Goal: Task Accomplishment & Management: Manage account settings

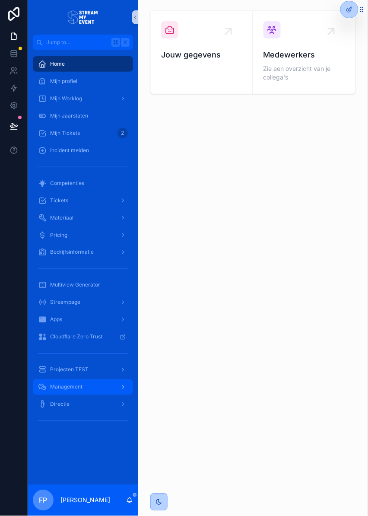
click at [70, 387] on span "Management" at bounding box center [66, 387] width 32 height 7
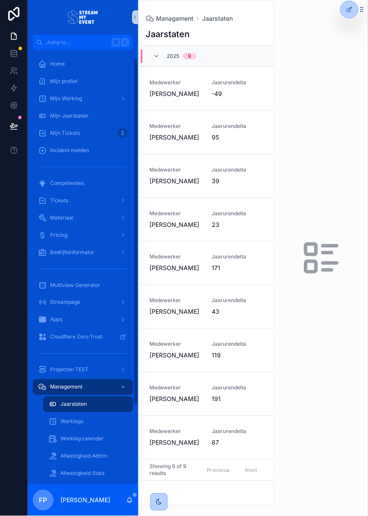
scroll to position [109, 0]
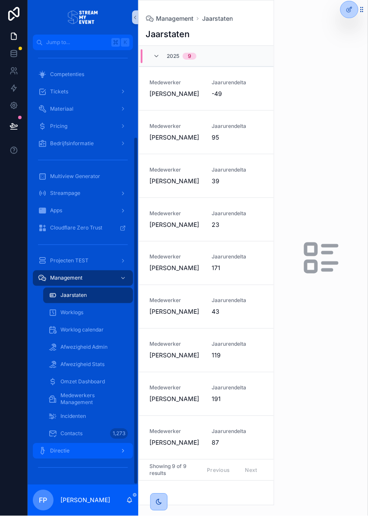
click at [72, 453] on div "Directie" at bounding box center [83, 451] width 90 height 14
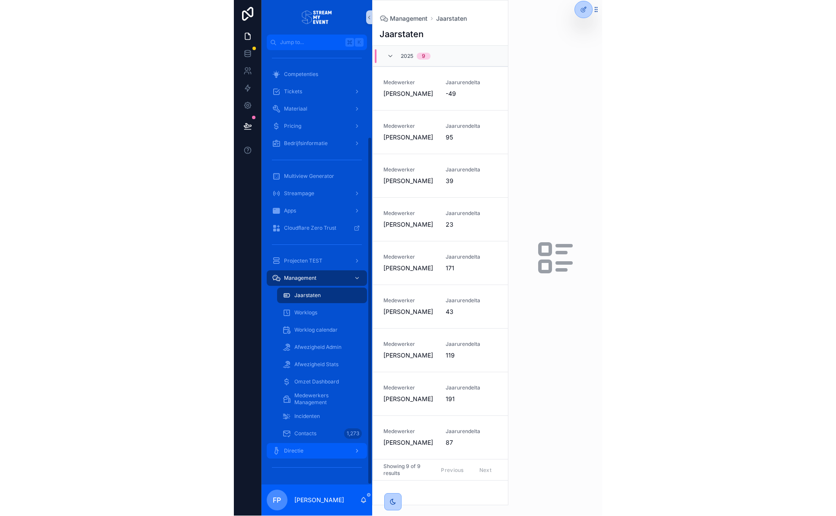
scroll to position [6, 0]
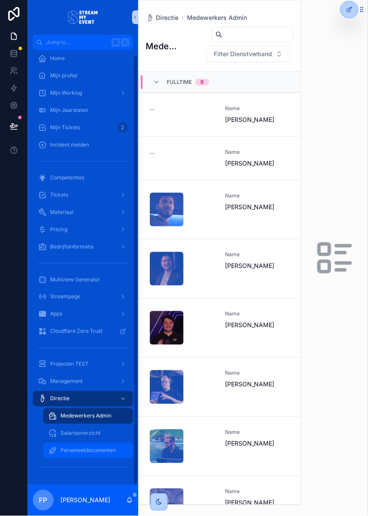
click at [82, 451] on span "Personeeldocumenten" at bounding box center [88, 450] width 55 height 7
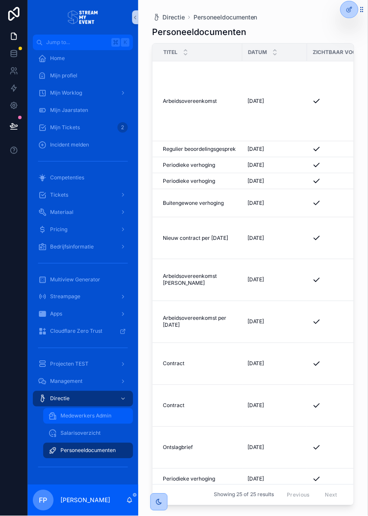
click at [83, 417] on span "Medewerkers Admin" at bounding box center [86, 416] width 51 height 7
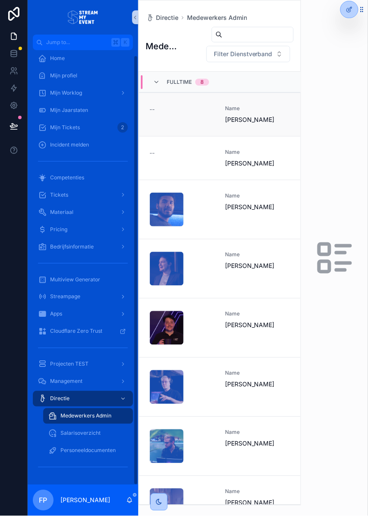
click at [230, 121] on span "[PERSON_NAME]" at bounding box center [257, 119] width 65 height 9
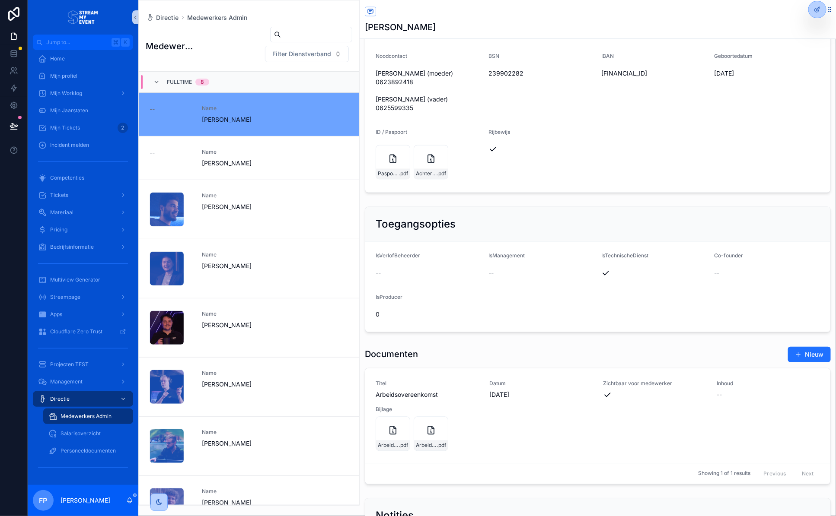
scroll to position [868, 0]
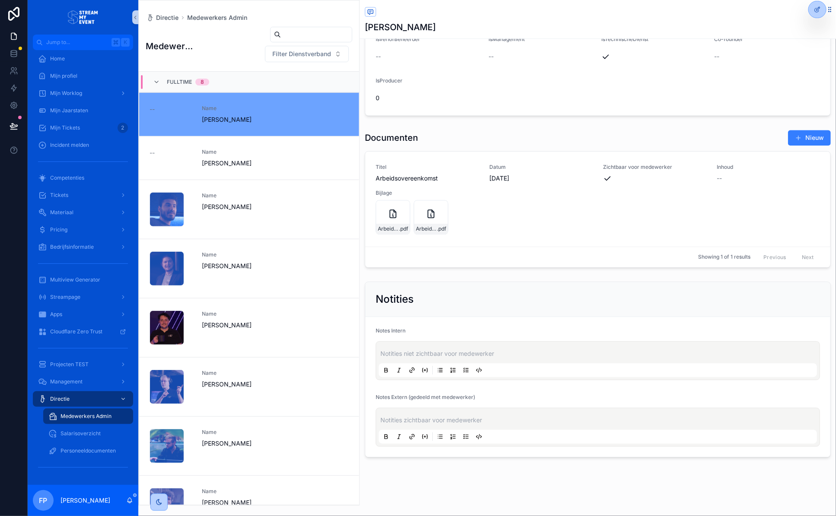
click at [368, 139] on span "scrollable content" at bounding box center [798, 137] width 7 height 7
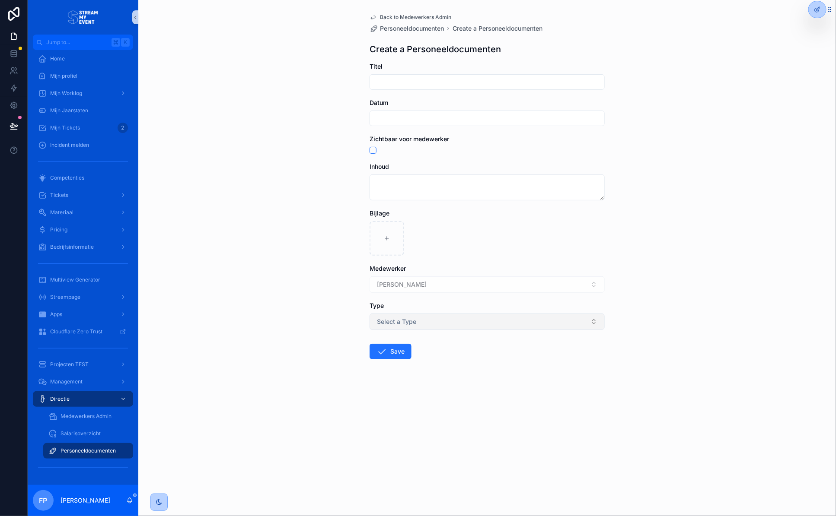
click at [368, 322] on span "Select a Type" at bounding box center [396, 322] width 39 height 9
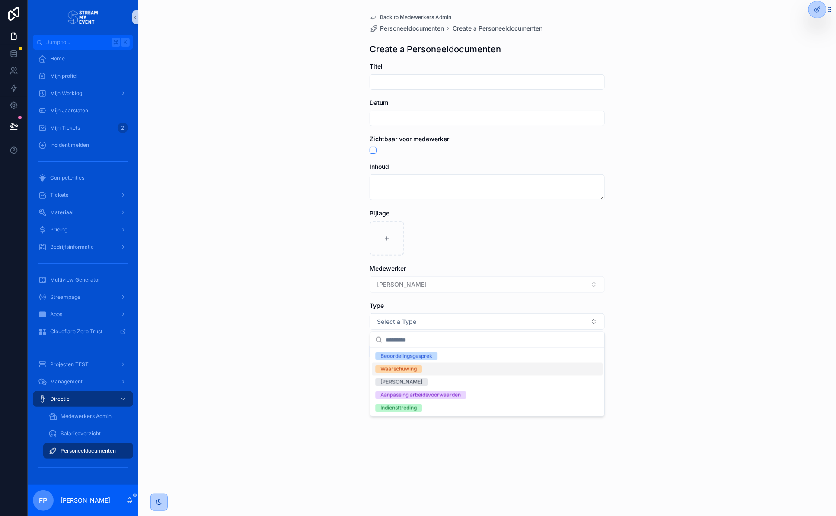
click at [368, 370] on div "Waarschuwing" at bounding box center [487, 369] width 231 height 13
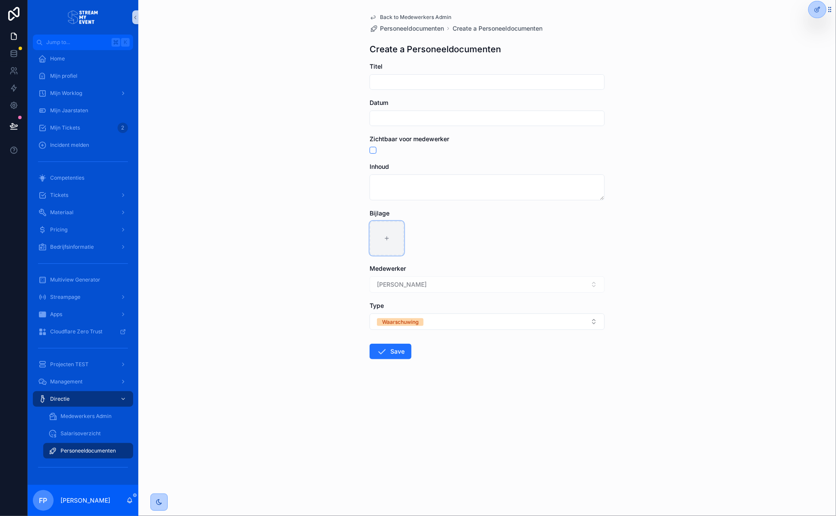
click at [368, 236] on icon "scrollable content" at bounding box center [387, 239] width 6 height 6
type input "**********"
click at [368, 79] on input "scrollable content" at bounding box center [487, 82] width 234 height 12
type input "**********"
click at [368, 111] on div "scrollable content" at bounding box center [486, 119] width 235 height 16
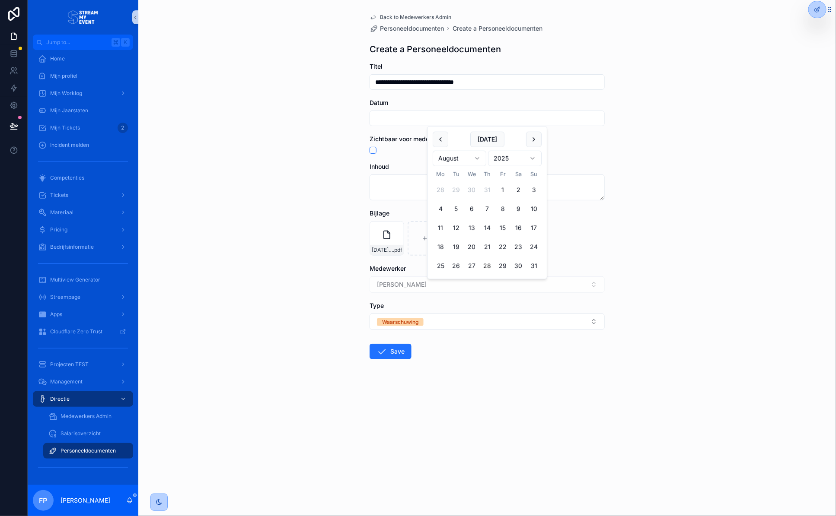
click at [368, 115] on input "scrollable content" at bounding box center [487, 118] width 234 height 12
click at [368, 138] on button "[DATE]" at bounding box center [487, 140] width 34 height 16
click at [368, 268] on button "25" at bounding box center [441, 266] width 16 height 16
type input "**********"
click at [258, 135] on div "**********" at bounding box center [486, 258] width 697 height 516
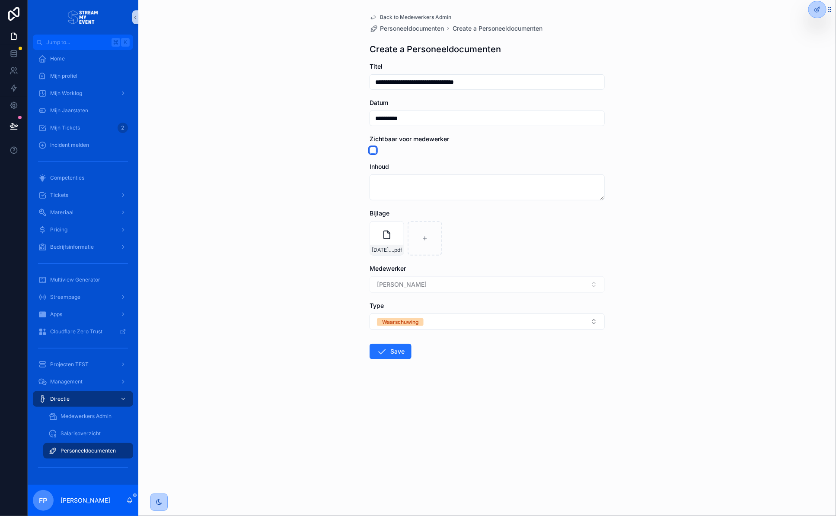
click at [368, 150] on button "scrollable content" at bounding box center [372, 150] width 7 height 7
click at [322, 179] on div "**********" at bounding box center [486, 258] width 697 height 516
click at [368, 351] on button "Save" at bounding box center [390, 352] width 42 height 16
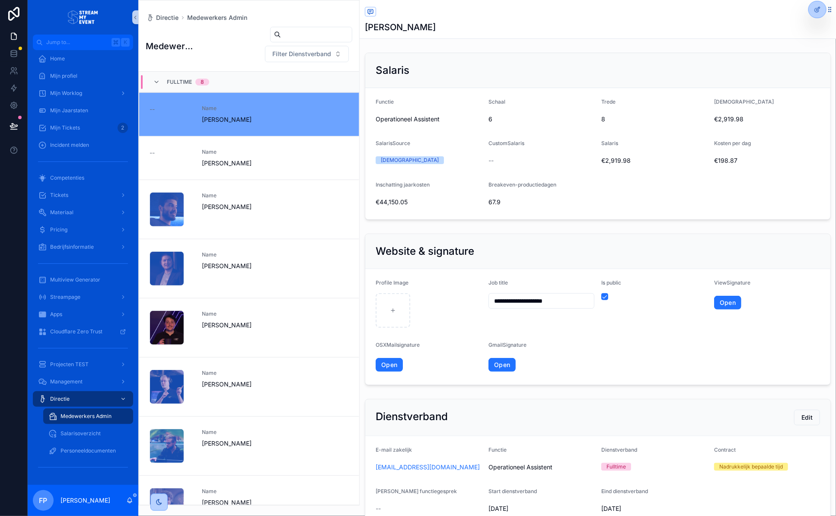
scroll to position [21, 0]
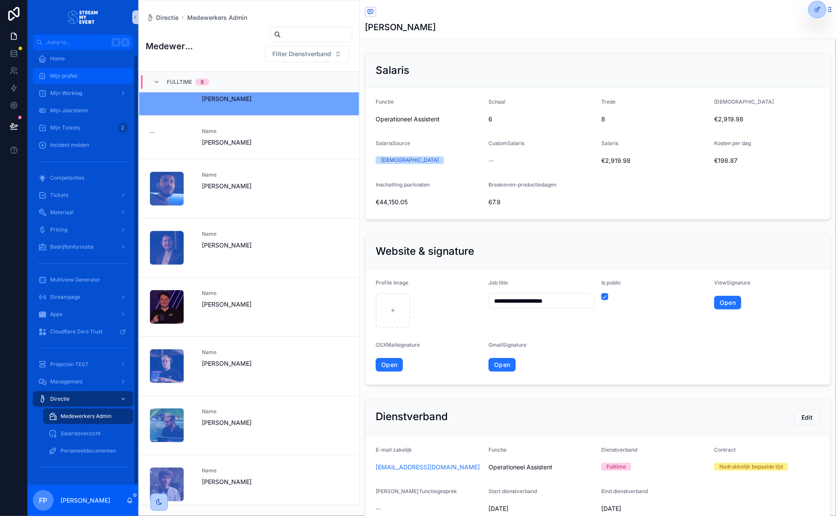
click at [69, 79] on span "Mijn profiel" at bounding box center [63, 76] width 27 height 7
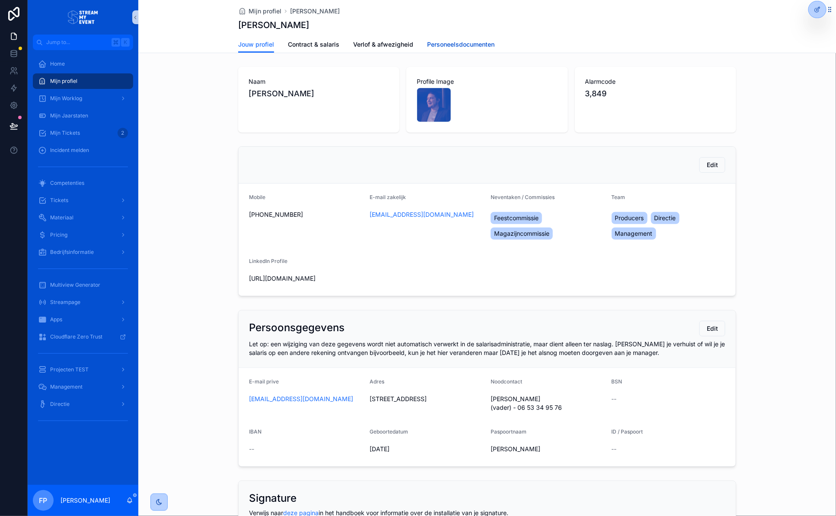
click at [368, 42] on span "Personeelsdocumenten" at bounding box center [460, 44] width 67 height 9
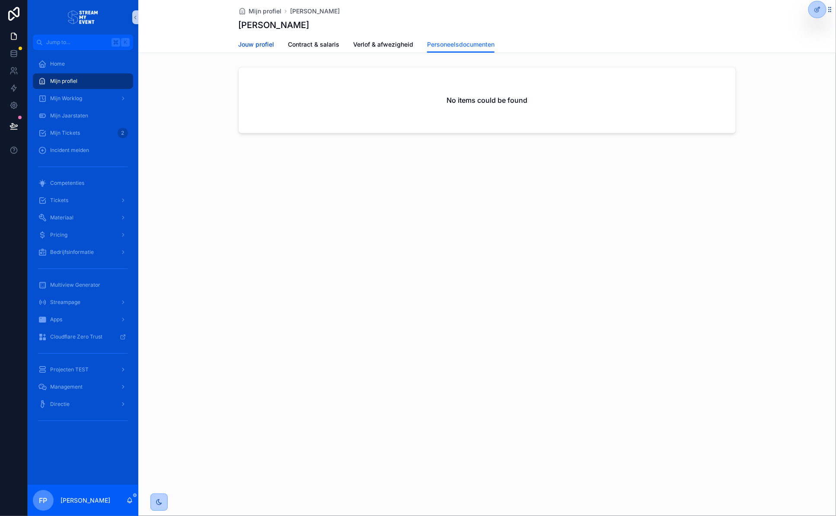
click at [244, 44] on span "Jouw profiel" at bounding box center [256, 44] width 36 height 9
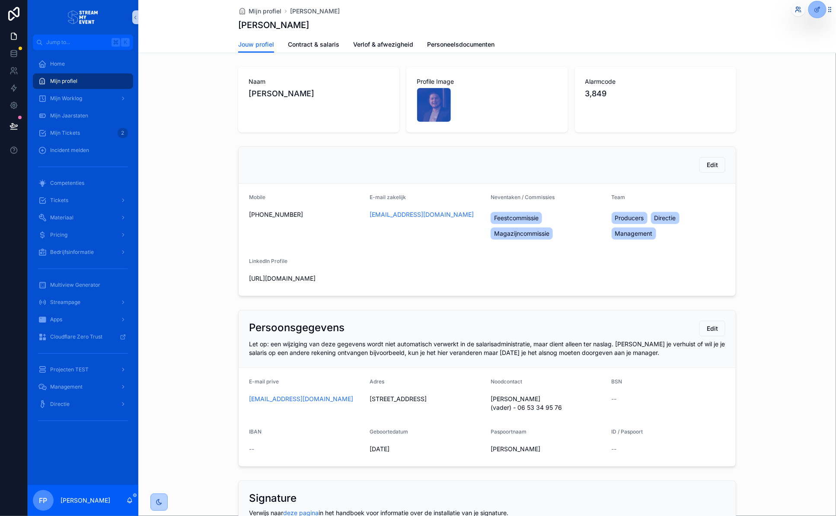
click at [368, 9] on icon at bounding box center [798, 9] width 7 height 7
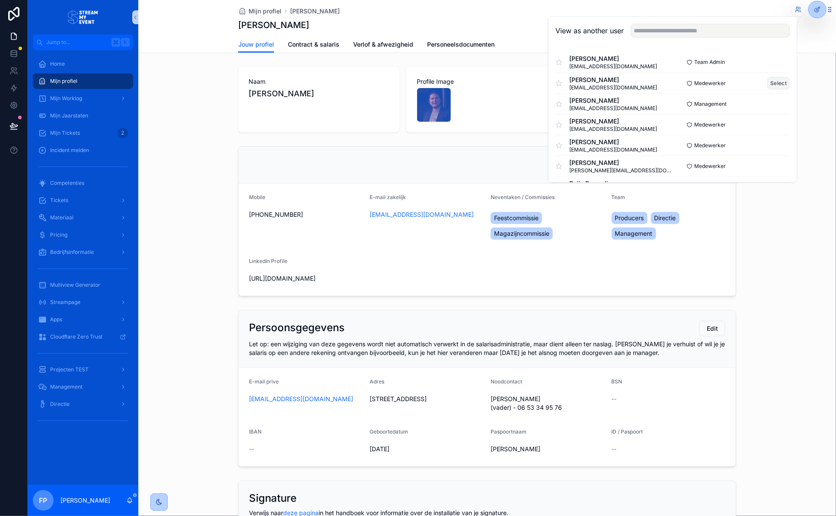
click at [368, 80] on button "Select" at bounding box center [778, 83] width 22 height 13
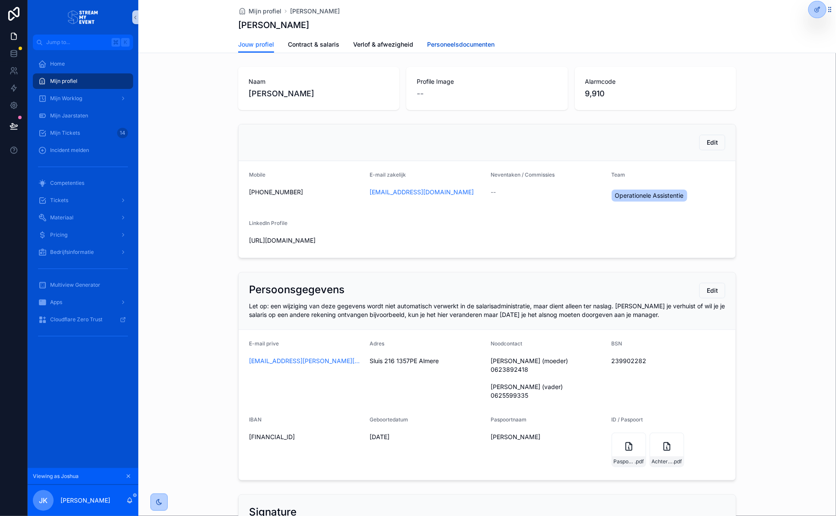
click at [437, 46] on span "Personeelsdocumenten" at bounding box center [460, 44] width 67 height 9
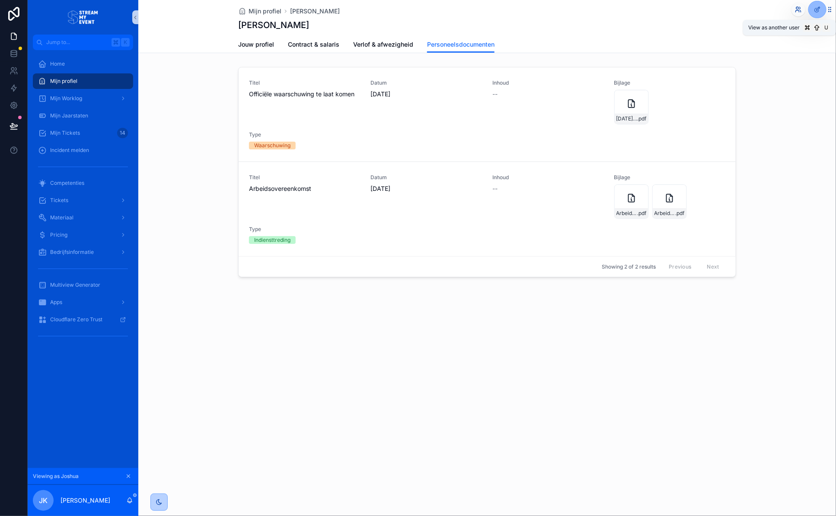
click at [797, 9] on icon at bounding box center [797, 8] width 2 height 2
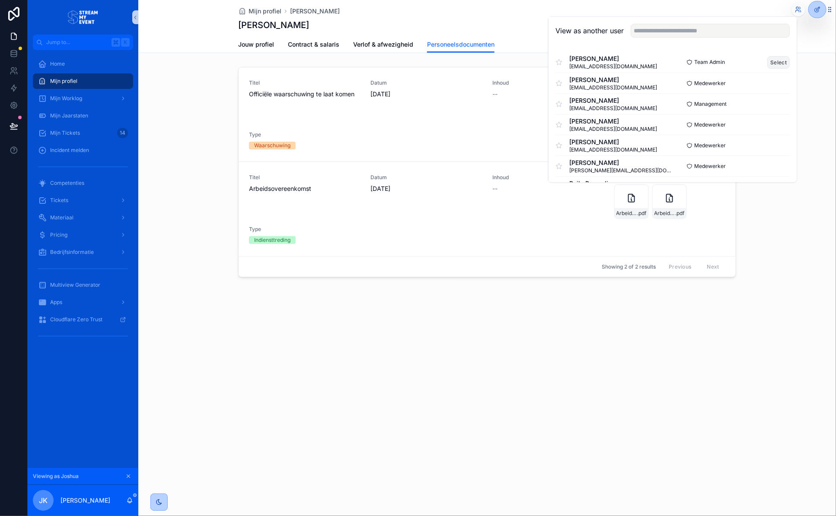
click at [771, 61] on button "Select" at bounding box center [778, 62] width 22 height 13
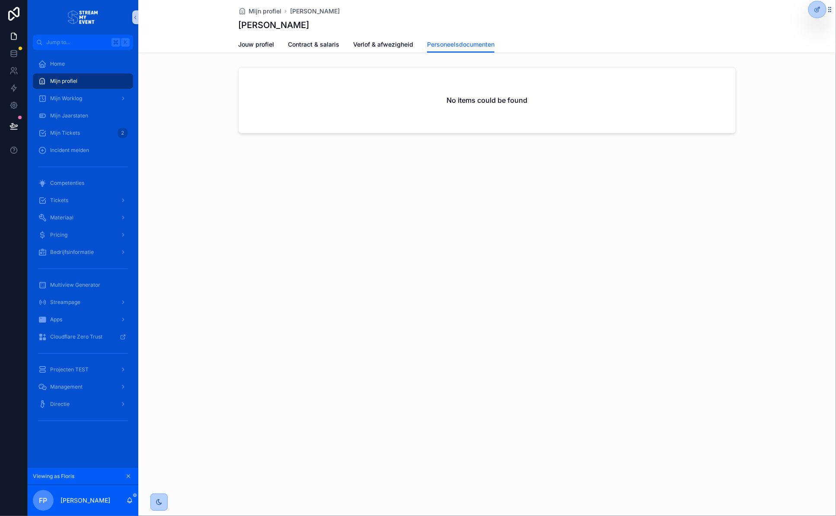
click at [130, 478] on icon "scrollable content" at bounding box center [128, 477] width 6 height 6
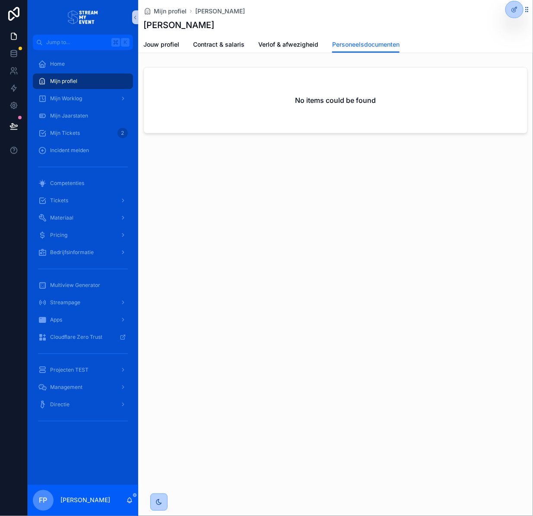
click at [196, 188] on div "Mijn profiel Floris Porro Floris Porro Personeelsdocumenten Jouw profiel Contra…" at bounding box center [335, 98] width 395 height 196
click at [64, 408] on div "Directie" at bounding box center [83, 405] width 90 height 14
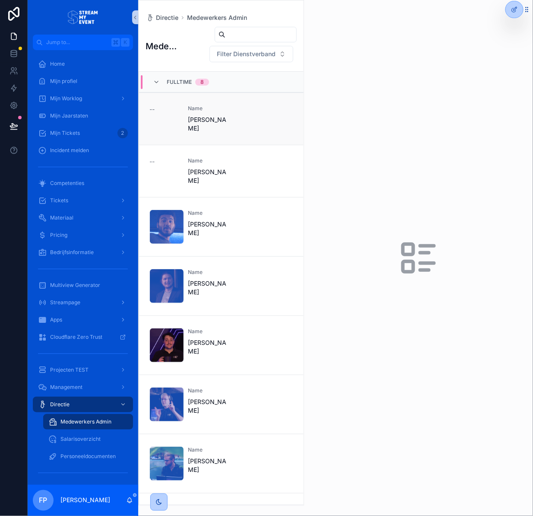
click at [218, 126] on span "[PERSON_NAME]" at bounding box center [208, 123] width 41 height 17
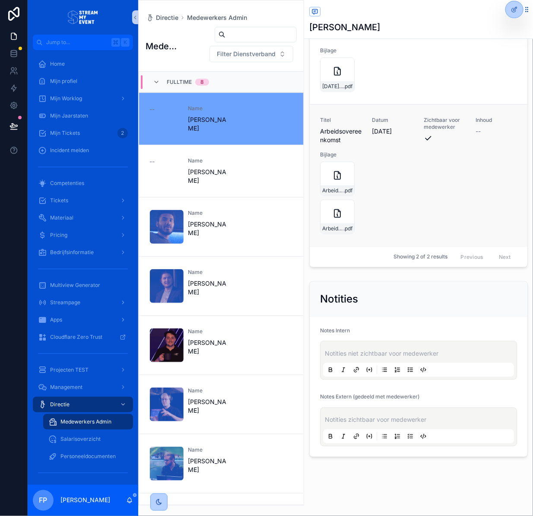
scroll to position [1039, 0]
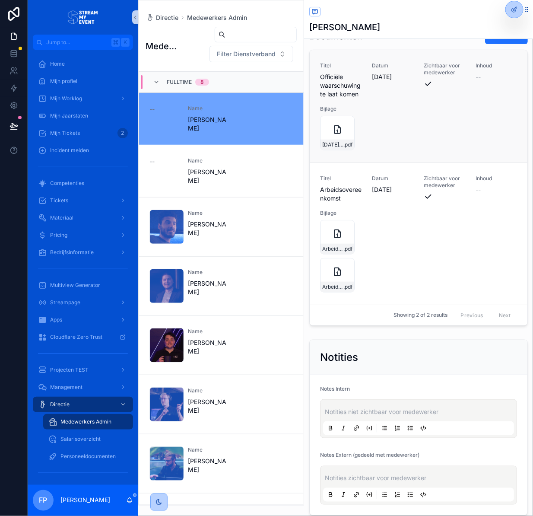
click at [427, 150] on div "Titel Officiële waarschuwing te laat komen Datum 25/08/2025 Zichtbaar voor mede…" at bounding box center [418, 106] width 197 height 88
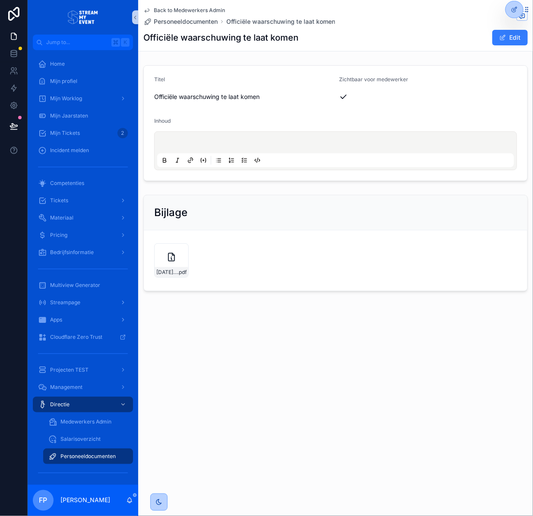
click at [505, 40] on span "scrollable content" at bounding box center [503, 37] width 7 height 7
click at [172, 248] on icon "scrollable content" at bounding box center [172, 249] width 7 height 7
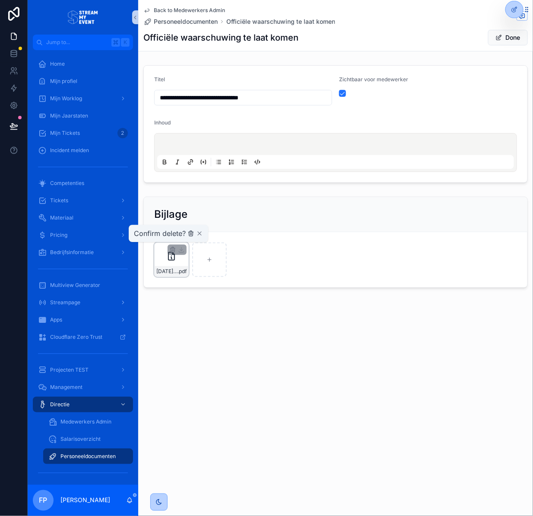
click at [189, 236] on icon "scrollable content" at bounding box center [191, 233] width 7 height 7
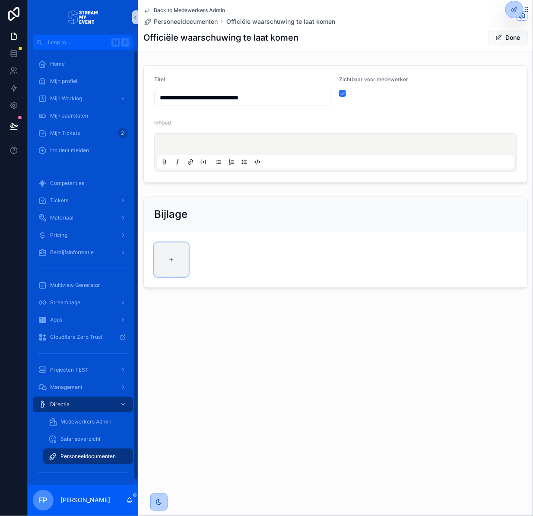
click at [174, 273] on div "scrollable content" at bounding box center [171, 259] width 35 height 35
type input "**********"
click at [506, 39] on button "Done" at bounding box center [508, 38] width 40 height 16
